Goal: Task Accomplishment & Management: Manage account settings

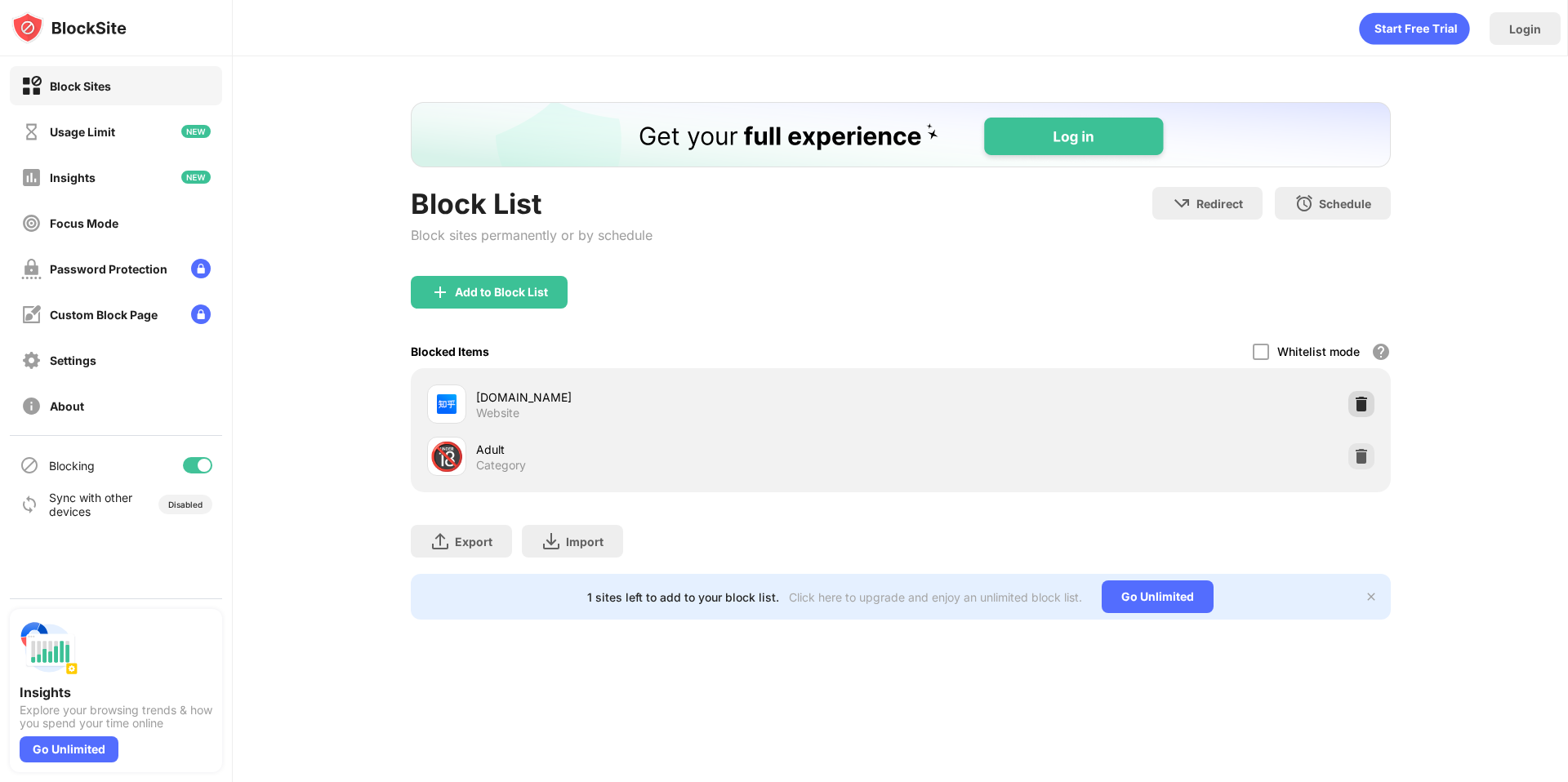
click at [1360, 405] on img at bounding box center [1361, 404] width 16 height 16
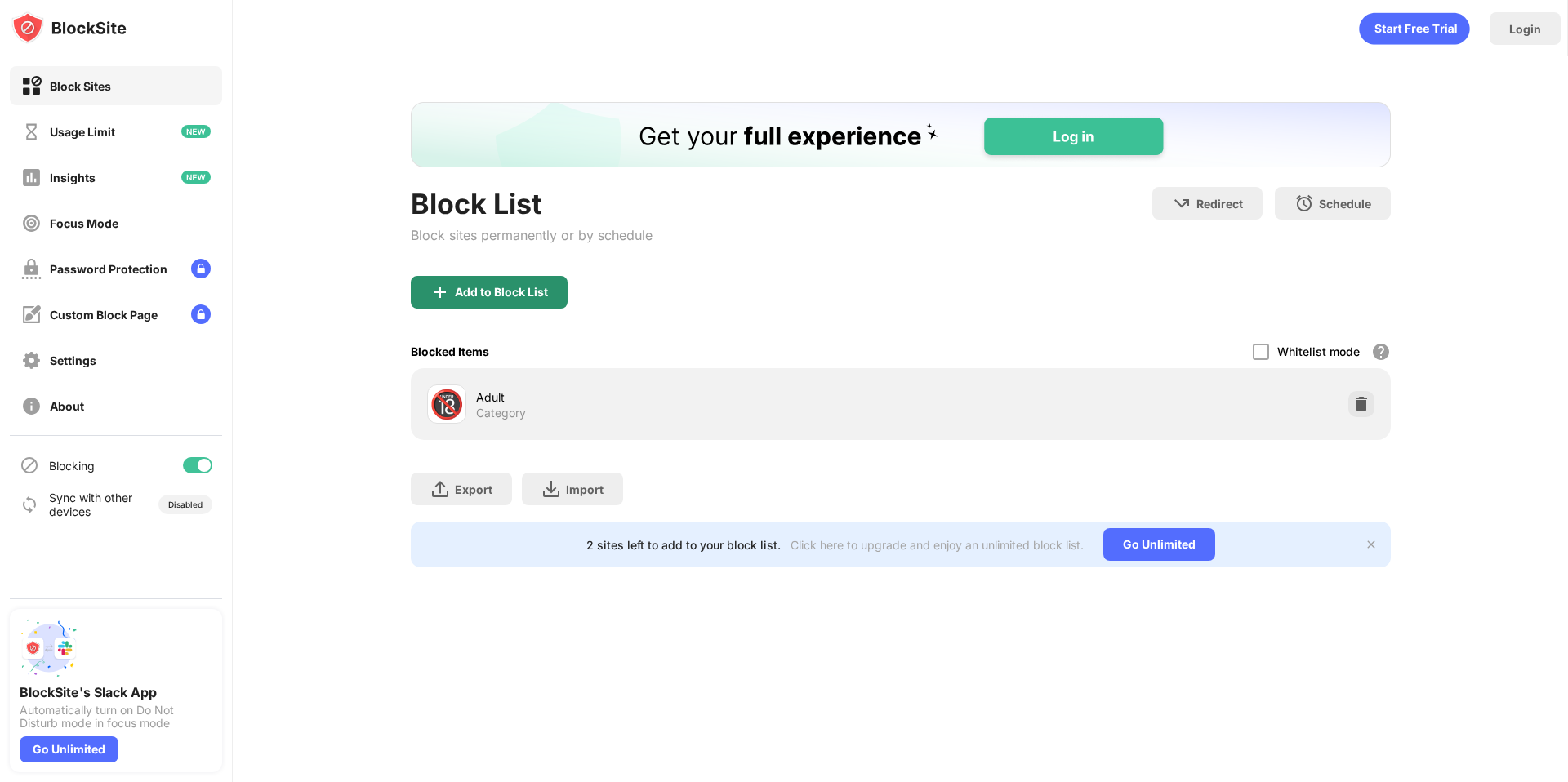
click at [541, 294] on div "Add to Block List" at bounding box center [501, 293] width 93 height 13
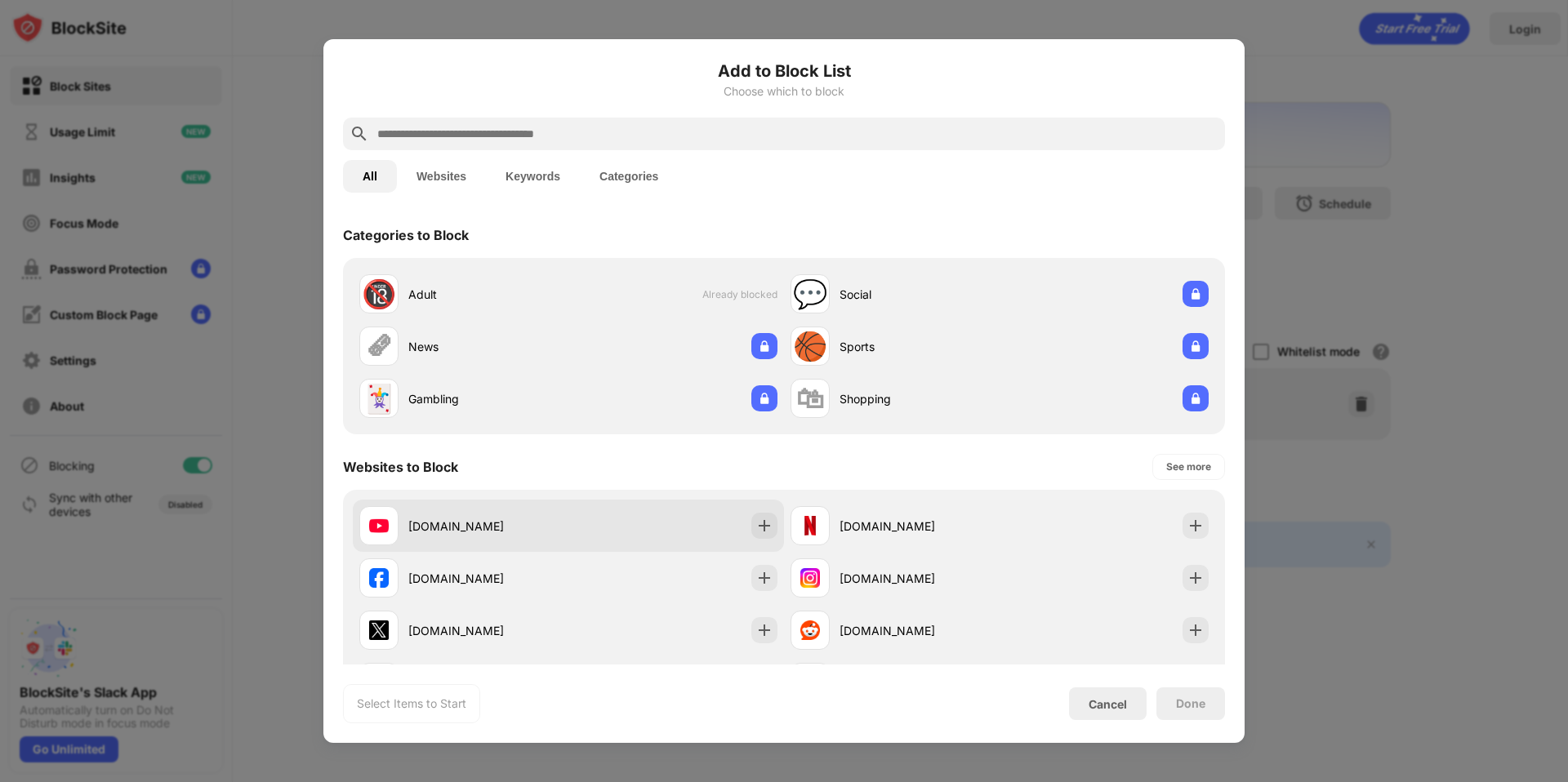
click at [463, 518] on div "youtube.com" at bounding box center [489, 526] width 160 height 17
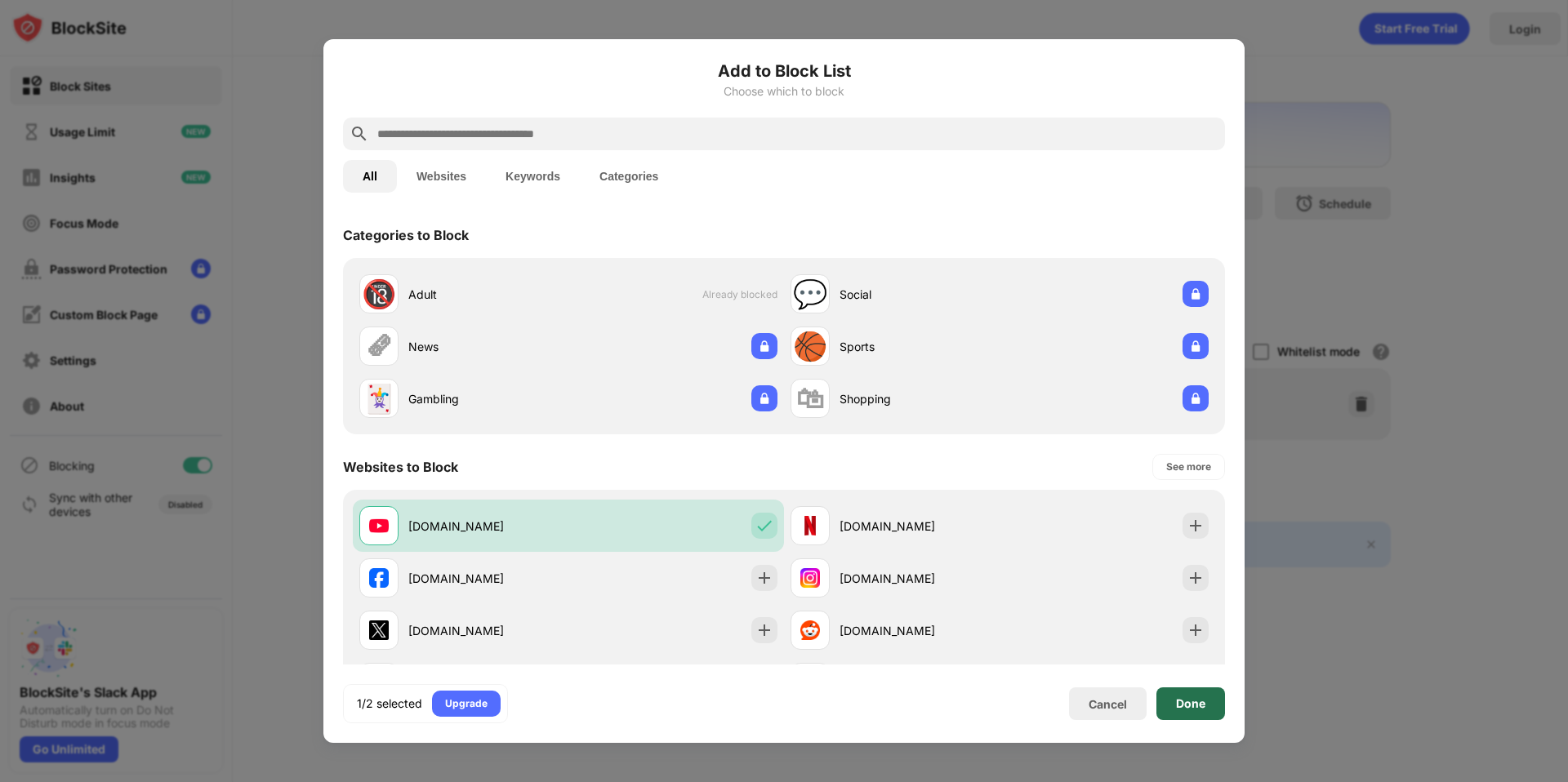
click at [1171, 701] on div "Done" at bounding box center [1191, 704] width 69 height 33
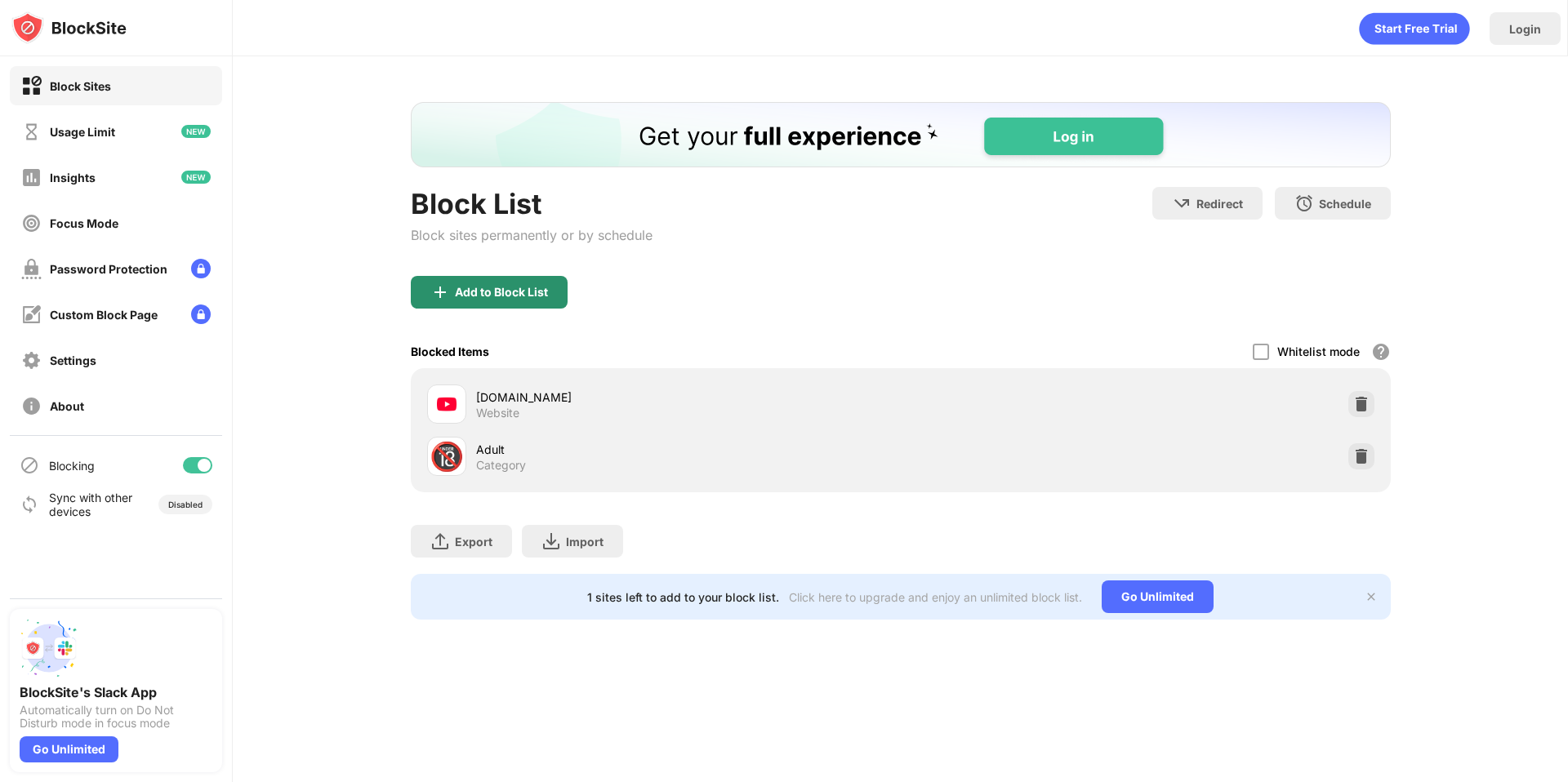
click at [515, 292] on div "Add to Block List" at bounding box center [501, 293] width 93 height 13
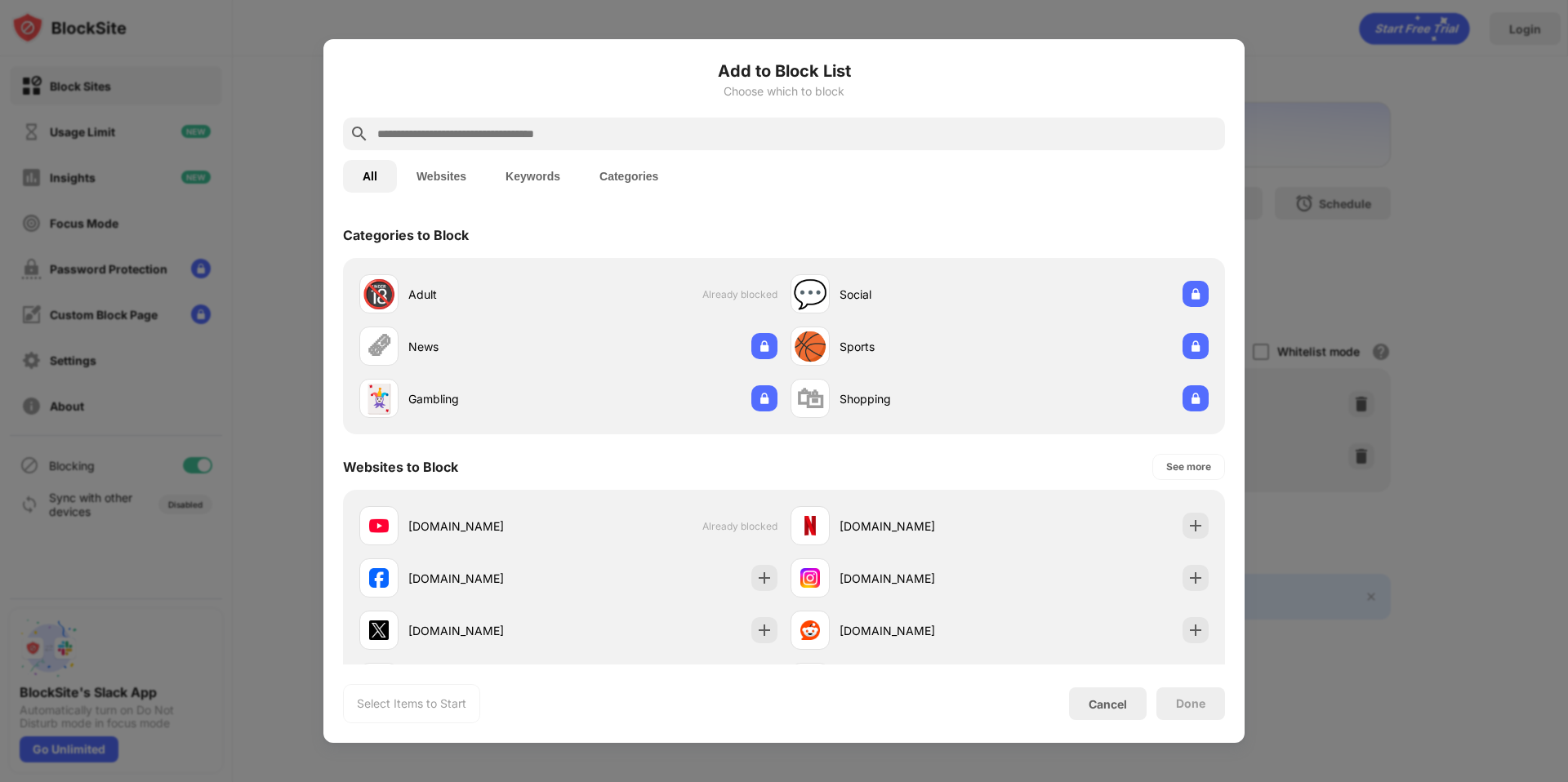
click at [467, 121] on div at bounding box center [784, 134] width 882 height 33
click at [468, 125] on input "text" at bounding box center [797, 134] width 843 height 19
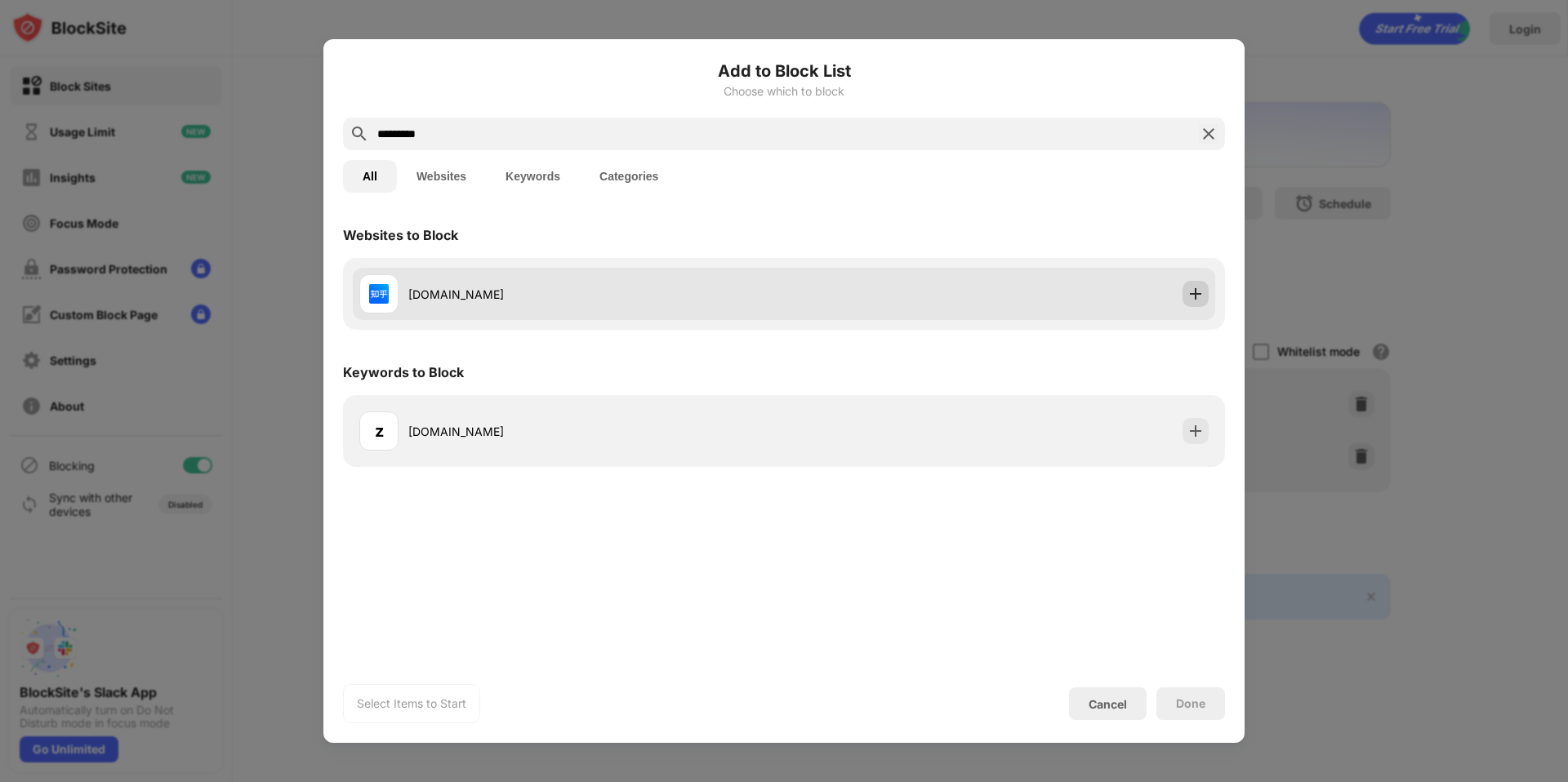
type input "*********"
click at [1207, 293] on div "[DOMAIN_NAME]" at bounding box center [784, 294] width 862 height 52
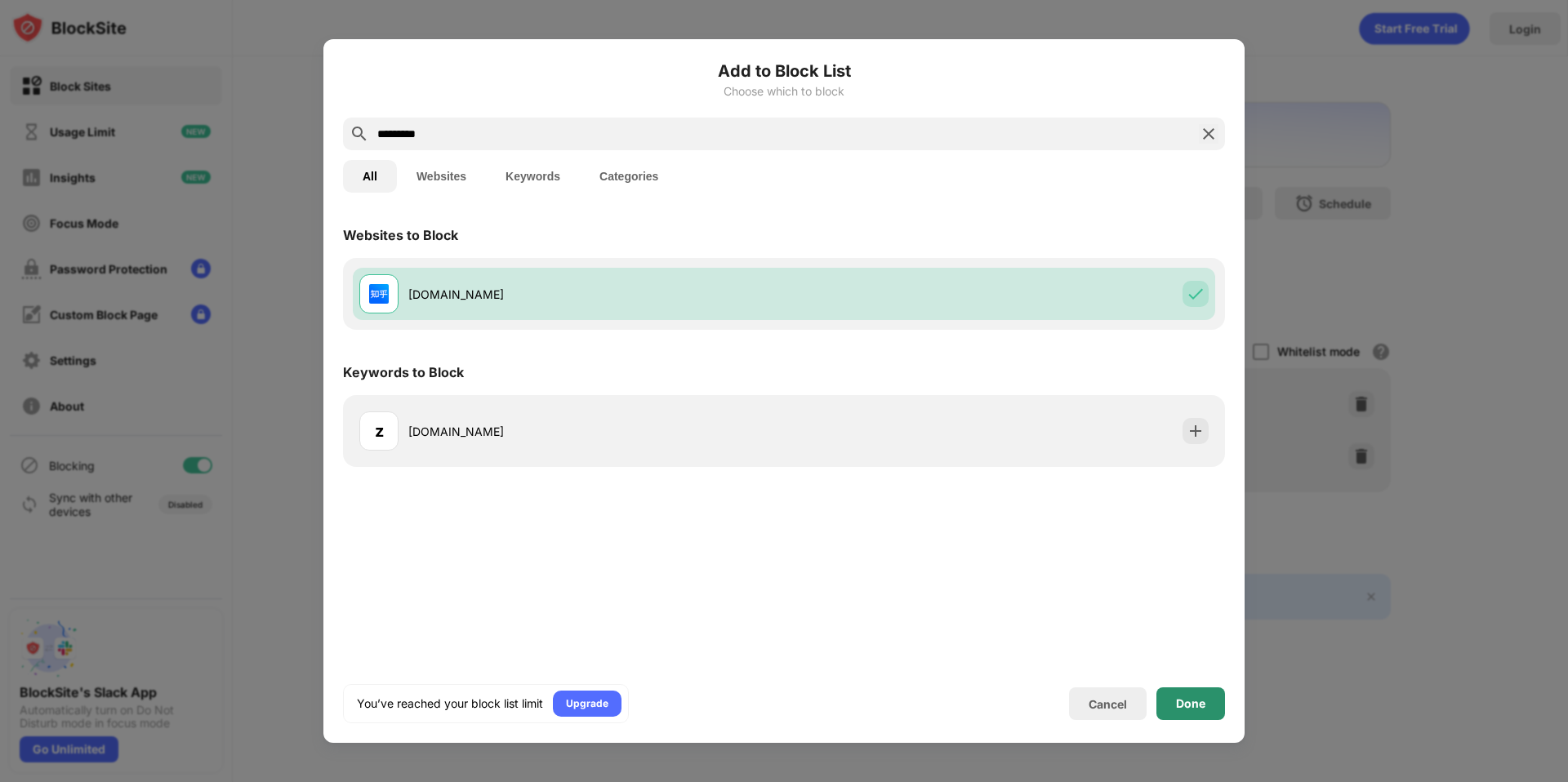
click at [1211, 697] on div "Done" at bounding box center [1191, 704] width 69 height 33
